Goal: Browse casually: Explore the website without a specific task or goal

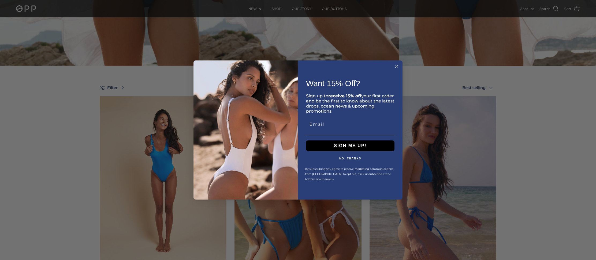
scroll to position [262, 0]
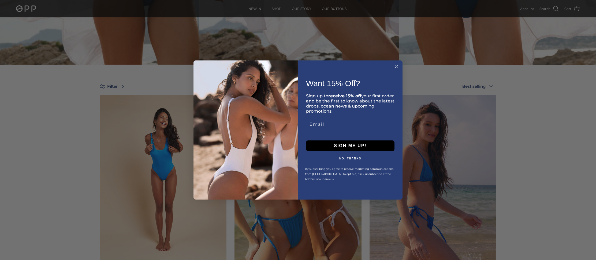
click at [397, 65] on circle "Close dialog" at bounding box center [397, 67] width 6 height 6
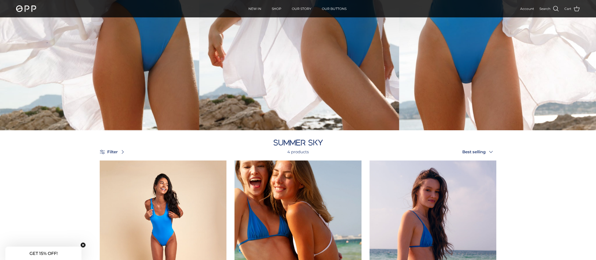
scroll to position [0, 0]
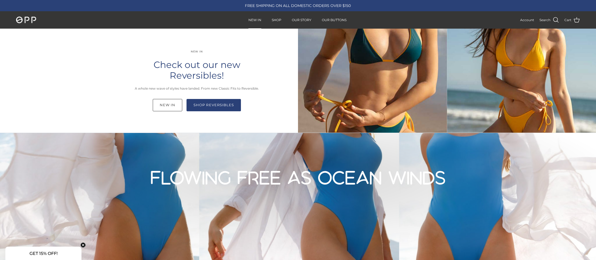
click at [260, 20] on link "NEW IN" at bounding box center [255, 20] width 23 height 17
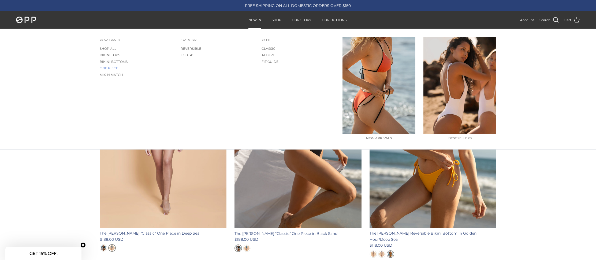
click at [111, 68] on link "ONE PIECE" at bounding box center [136, 68] width 73 height 6
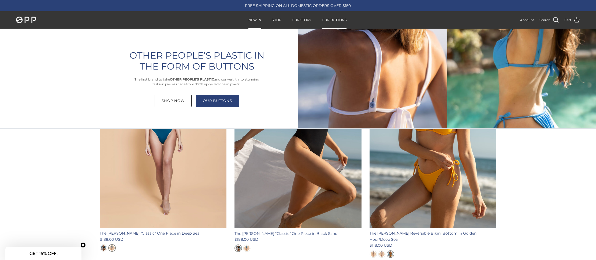
click at [332, 19] on link "OUR BUTTONS" at bounding box center [334, 20] width 34 height 17
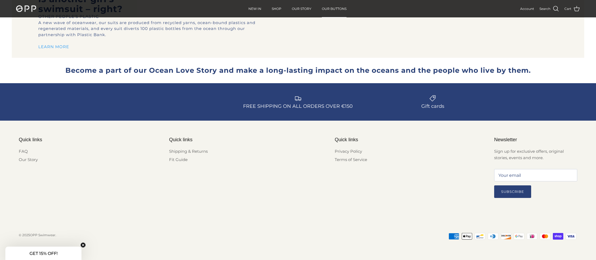
scroll to position [1118, 0]
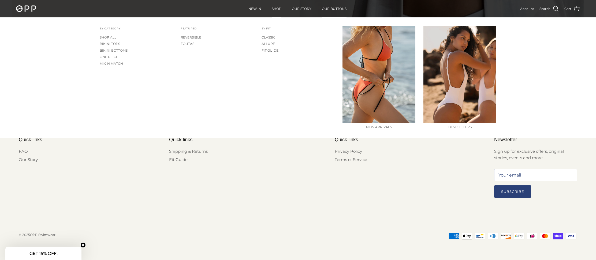
click at [278, 7] on link "SHOP" at bounding box center [276, 9] width 19 height 17
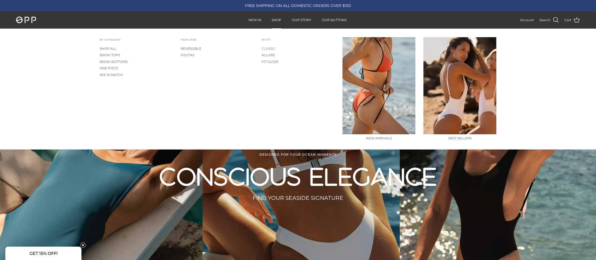
click at [269, 48] on link "CLASSIC" at bounding box center [298, 49] width 73 height 6
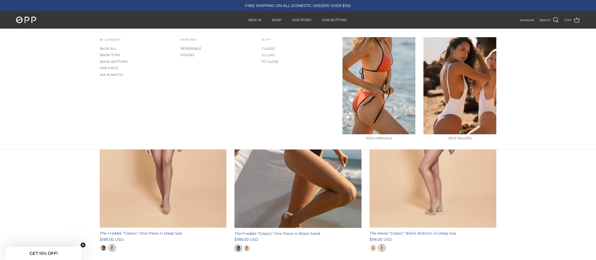
click at [271, 56] on link "ALLURE" at bounding box center [298, 55] width 73 height 6
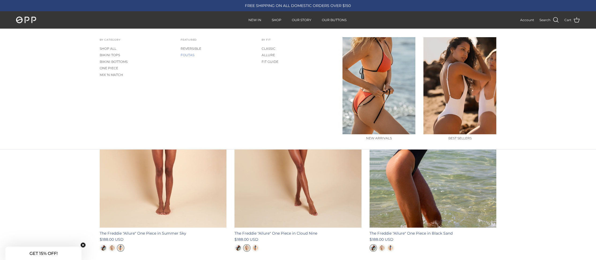
click at [187, 55] on link "FOUTAS" at bounding box center [217, 55] width 73 height 6
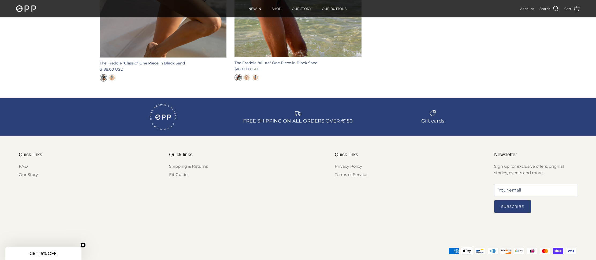
scroll to position [680, 0]
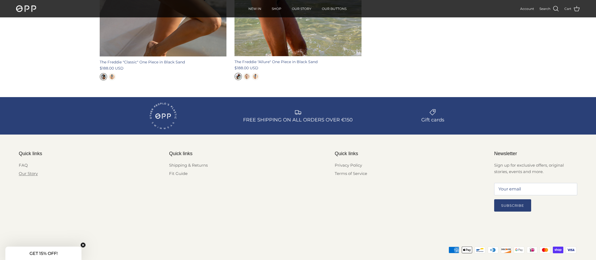
click at [26, 173] on link "Our Story" at bounding box center [28, 173] width 19 height 5
